Goal: Information Seeking & Learning: Find specific fact

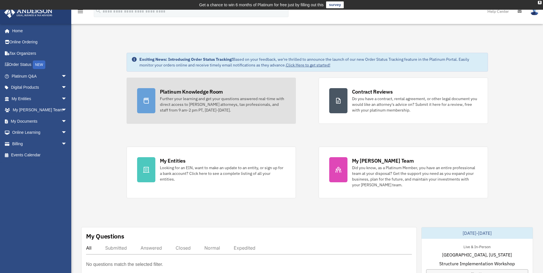
click at [165, 92] on div "Platinum Knowledge Room" at bounding box center [191, 91] width 63 height 7
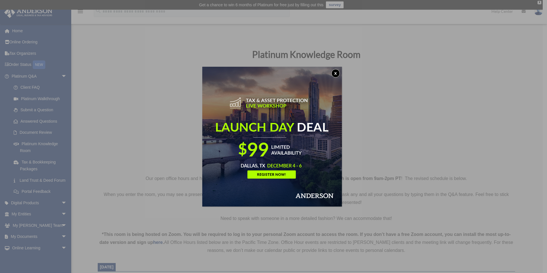
click at [340, 71] on button "x" at bounding box center [335, 73] width 9 height 9
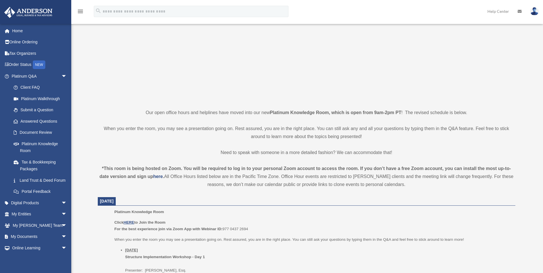
scroll to position [76, 0]
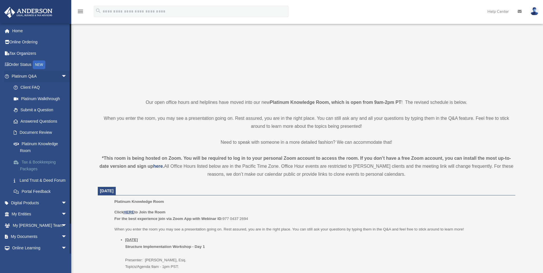
click at [41, 160] on link "Tax & Bookkeeping Packages" at bounding box center [42, 165] width 68 height 18
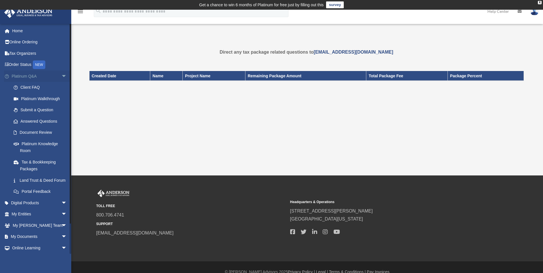
click at [61, 76] on span "arrow_drop_down" at bounding box center [66, 76] width 11 height 12
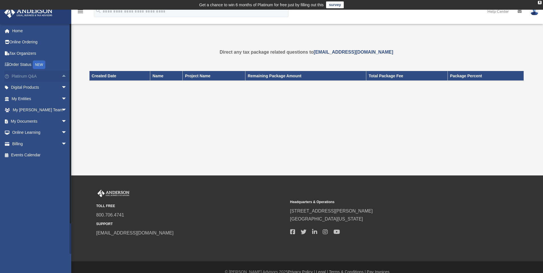
click at [61, 76] on span "arrow_drop_up" at bounding box center [66, 76] width 11 height 12
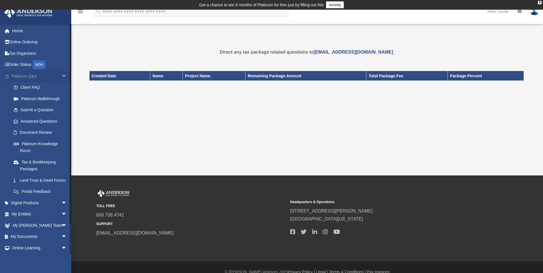
click at [61, 76] on span "arrow_drop_down" at bounding box center [66, 76] width 11 height 12
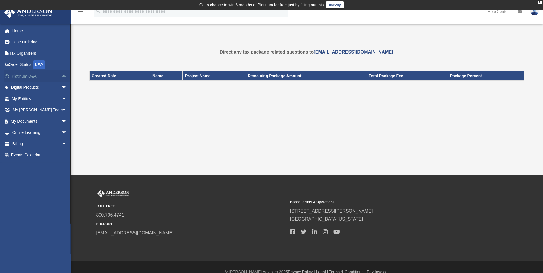
click at [61, 76] on span "arrow_drop_up" at bounding box center [66, 76] width 11 height 12
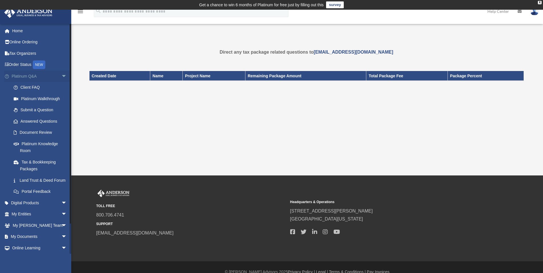
click at [61, 76] on span "arrow_drop_down" at bounding box center [66, 76] width 11 height 12
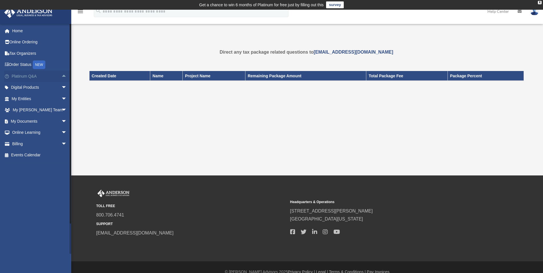
click at [61, 76] on span "arrow_drop_up" at bounding box center [66, 76] width 11 height 12
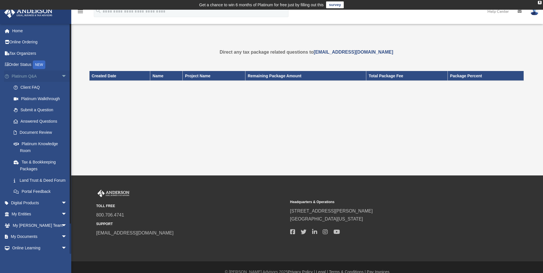
click at [61, 76] on span "arrow_drop_down" at bounding box center [66, 76] width 11 height 12
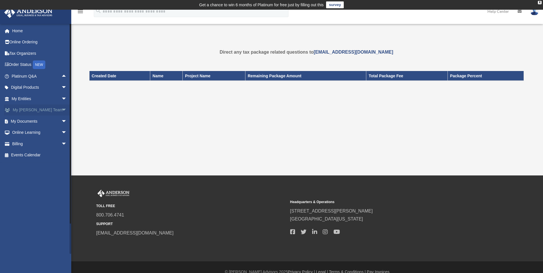
click at [61, 111] on span "arrow_drop_down" at bounding box center [66, 110] width 11 height 12
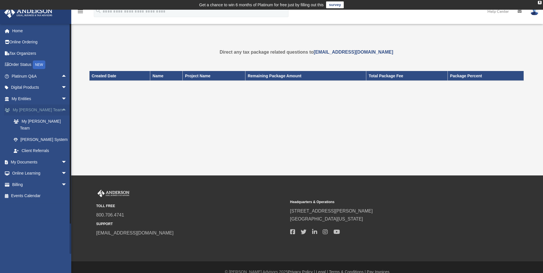
click at [61, 109] on span "arrow_drop_up" at bounding box center [66, 110] width 11 height 12
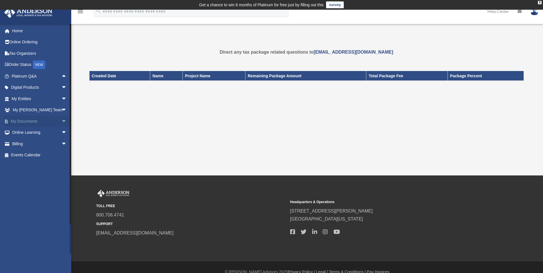
click at [61, 119] on span "arrow_drop_down" at bounding box center [66, 121] width 11 height 12
click at [61, 120] on span "arrow_drop_up" at bounding box center [66, 121] width 11 height 12
click at [62, 85] on span "arrow_drop_down" at bounding box center [66, 88] width 11 height 12
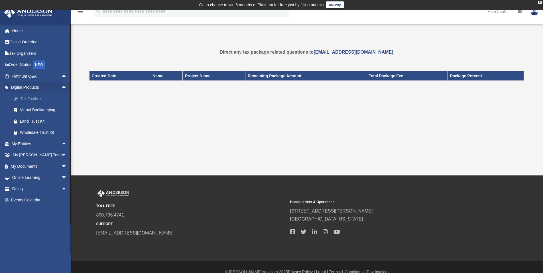
click at [34, 96] on div "Tax Toolbox" at bounding box center [44, 98] width 48 height 7
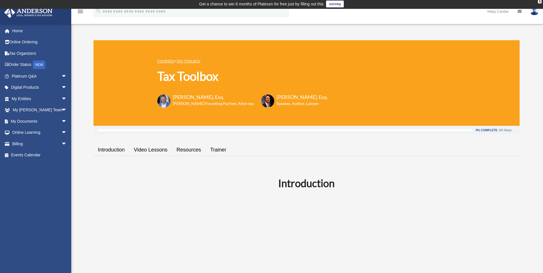
scroll to position [77, 0]
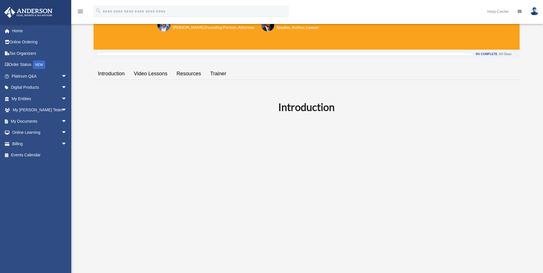
click at [182, 77] on link "Resources" at bounding box center [189, 74] width 34 height 16
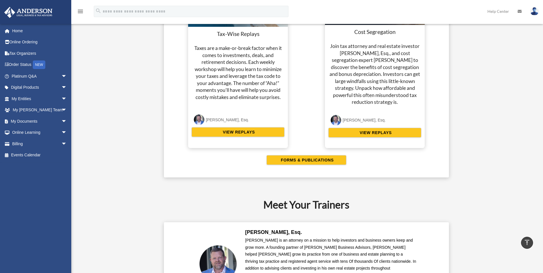
scroll to position [1141, 0]
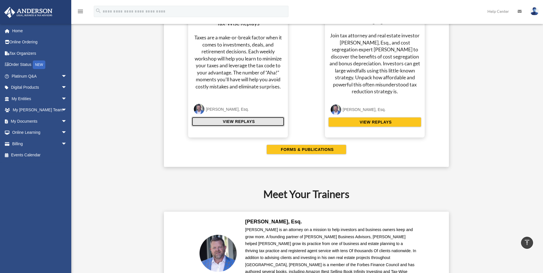
click at [231, 123] on span "VIEW REPLAYS" at bounding box center [238, 122] width 34 height 6
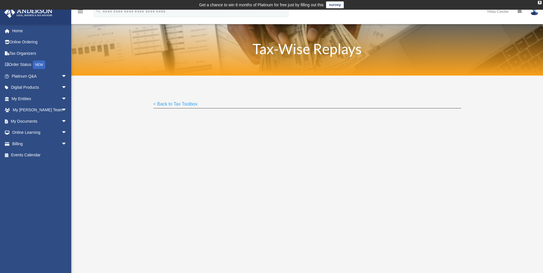
click at [111, 104] on div "< Back to Tax Toolbox" at bounding box center [307, 183] width 472 height 215
click at [155, 104] on link "< Back to Tax Toolbox" at bounding box center [175, 105] width 44 height 8
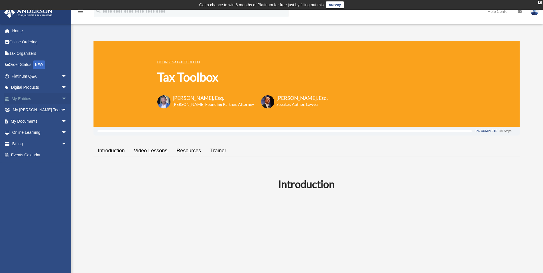
click at [61, 98] on span "arrow_drop_down" at bounding box center [66, 99] width 11 height 12
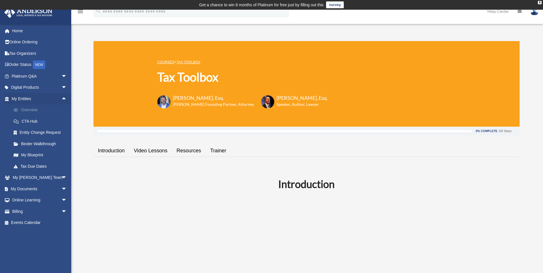
click at [37, 109] on link "Overview" at bounding box center [42, 109] width 68 height 11
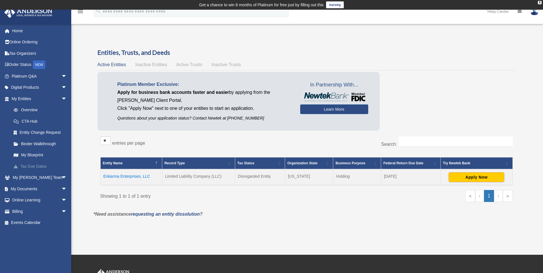
click at [29, 166] on link "Tax Due Dates" at bounding box center [42, 165] width 68 height 11
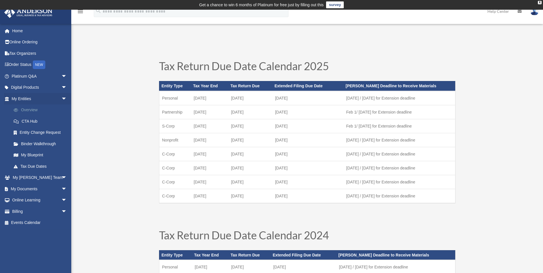
click at [25, 110] on link "Overview" at bounding box center [42, 109] width 68 height 11
